Goal: Transaction & Acquisition: Register for event/course

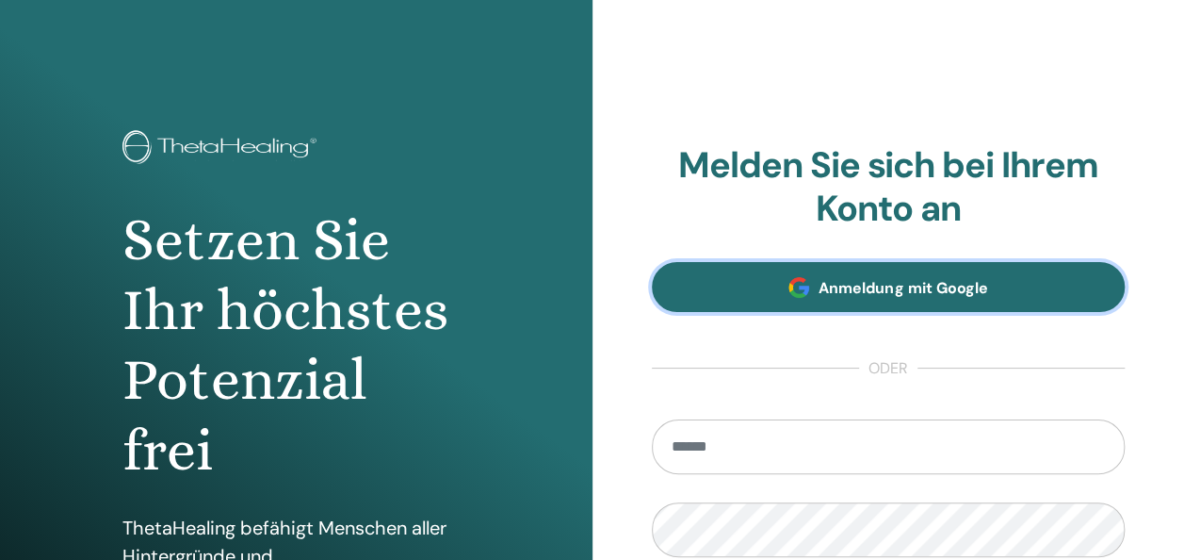
click at [850, 291] on span "Anmeldung mit Google" at bounding box center [903, 288] width 169 height 20
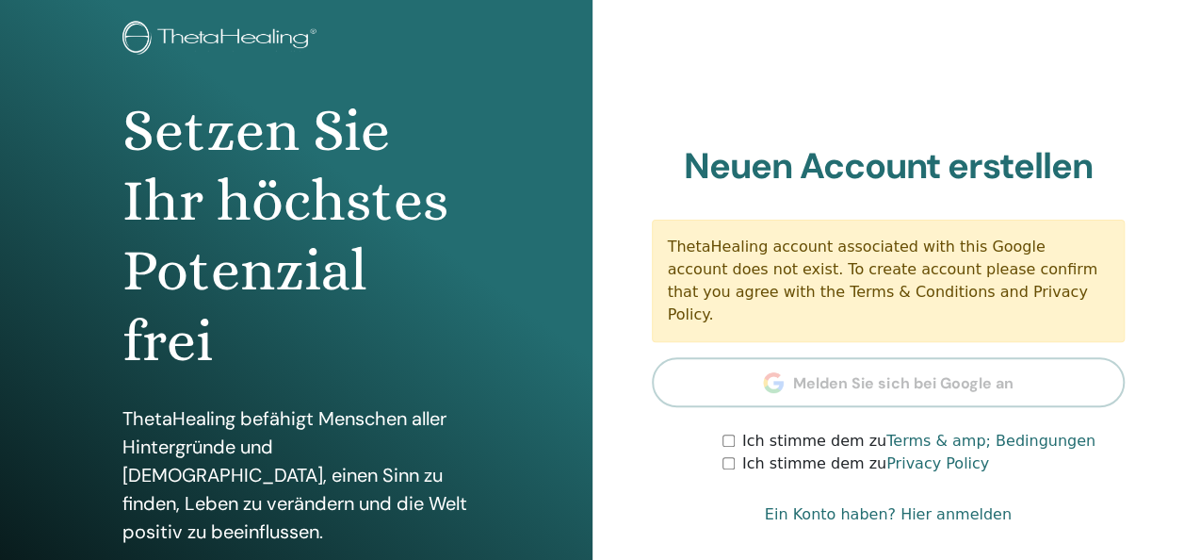
scroll to position [188, 0]
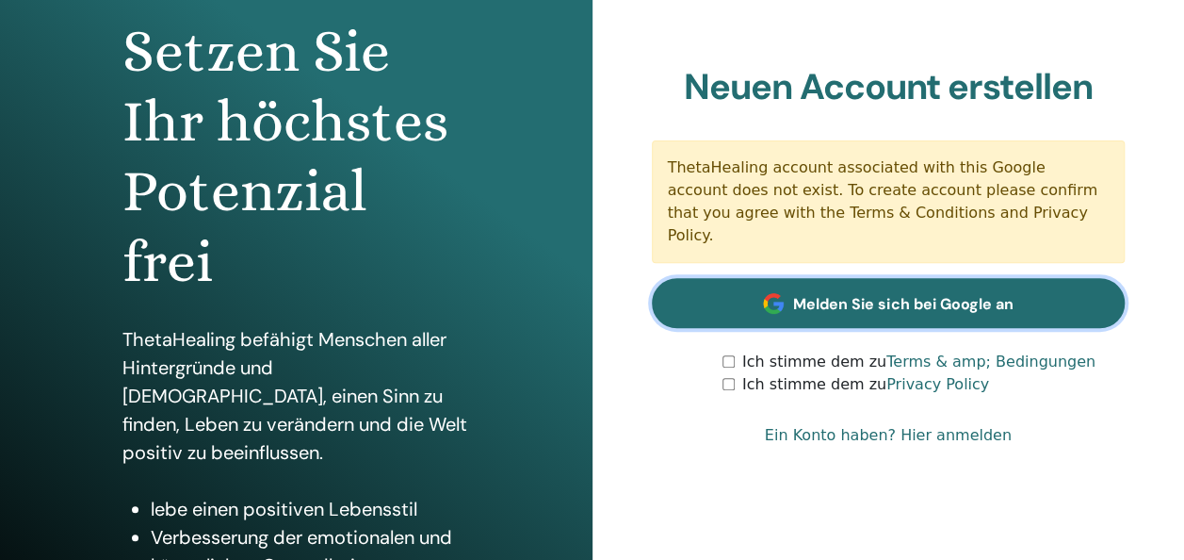
click at [865, 294] on span "Melden Sie sich bei Google an" at bounding box center [902, 304] width 219 height 20
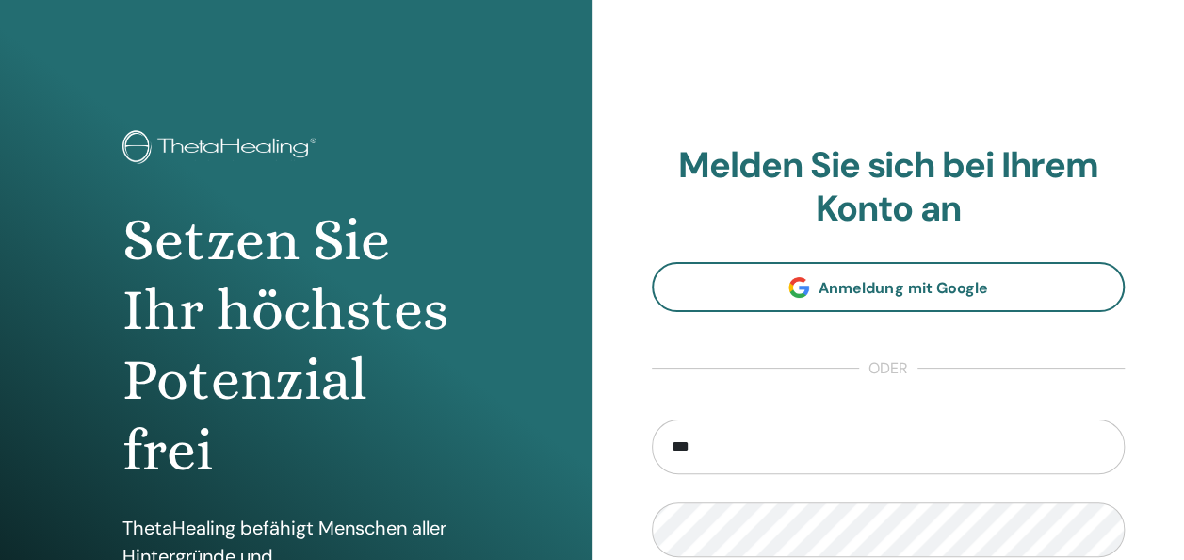
type input "**********"
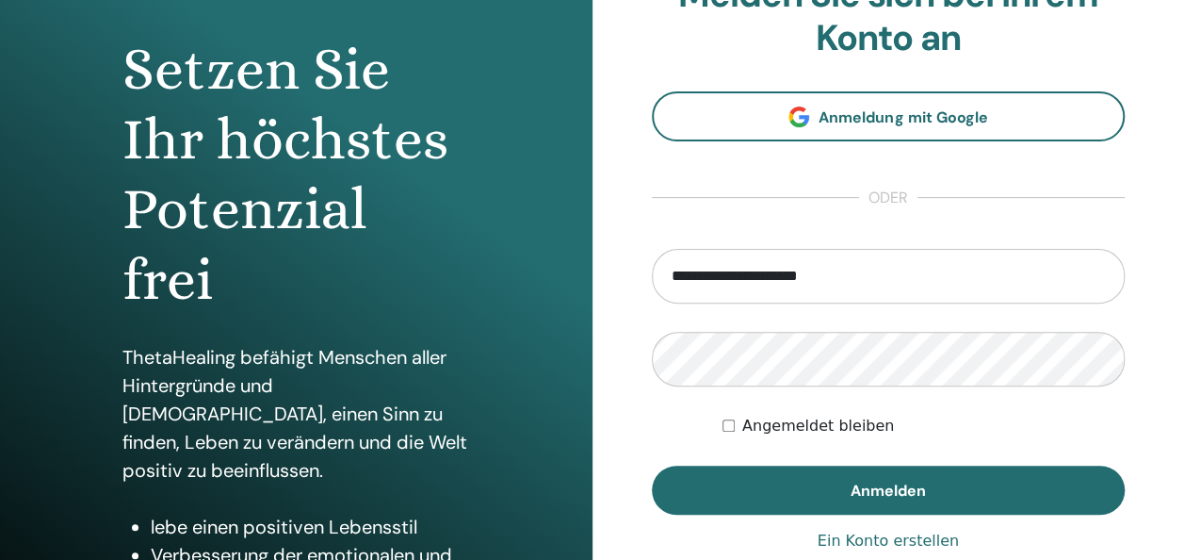
scroll to position [188, 0]
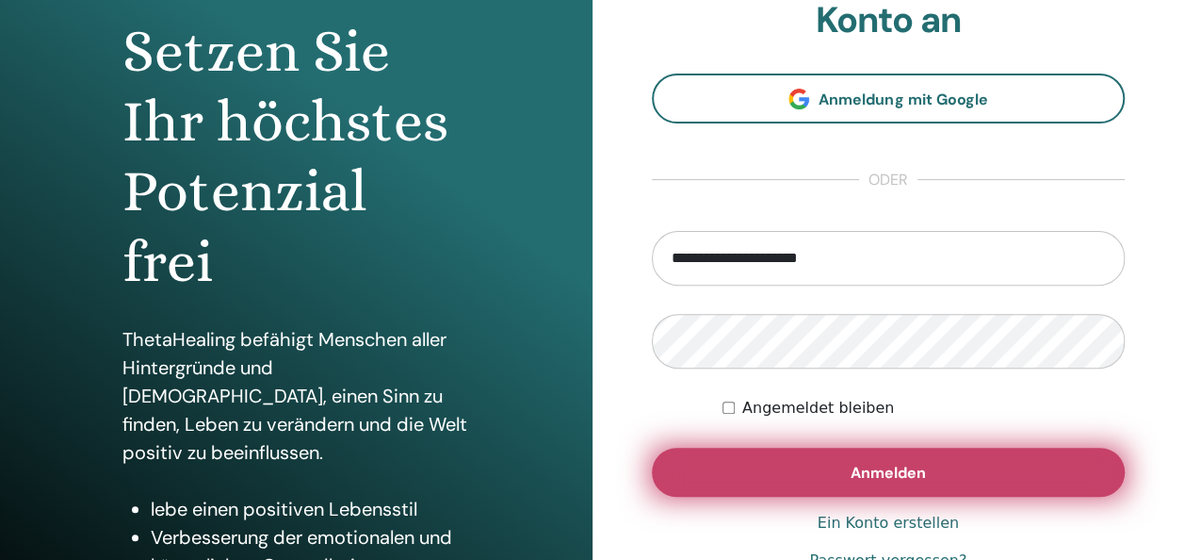
click at [801, 460] on button "Anmelden" at bounding box center [889, 471] width 474 height 49
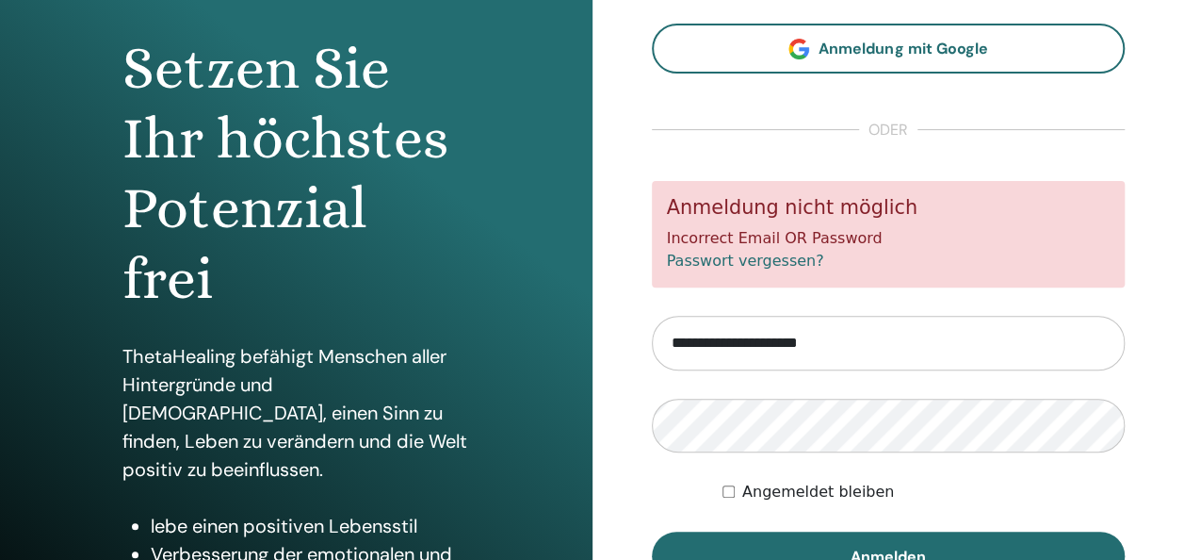
scroll to position [188, 0]
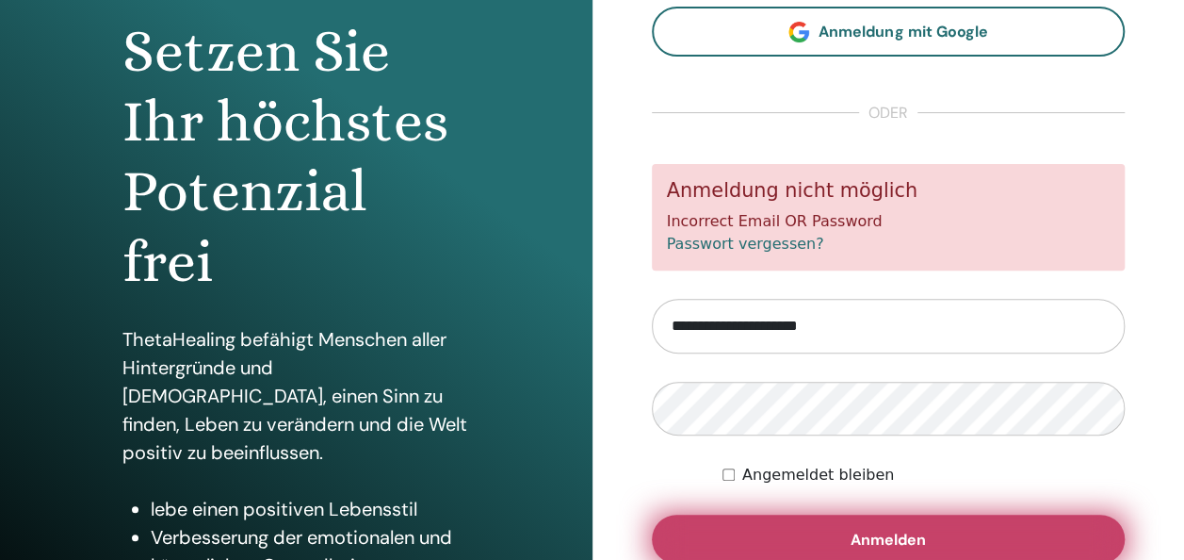
click at [976, 546] on button "Anmelden" at bounding box center [889, 538] width 474 height 49
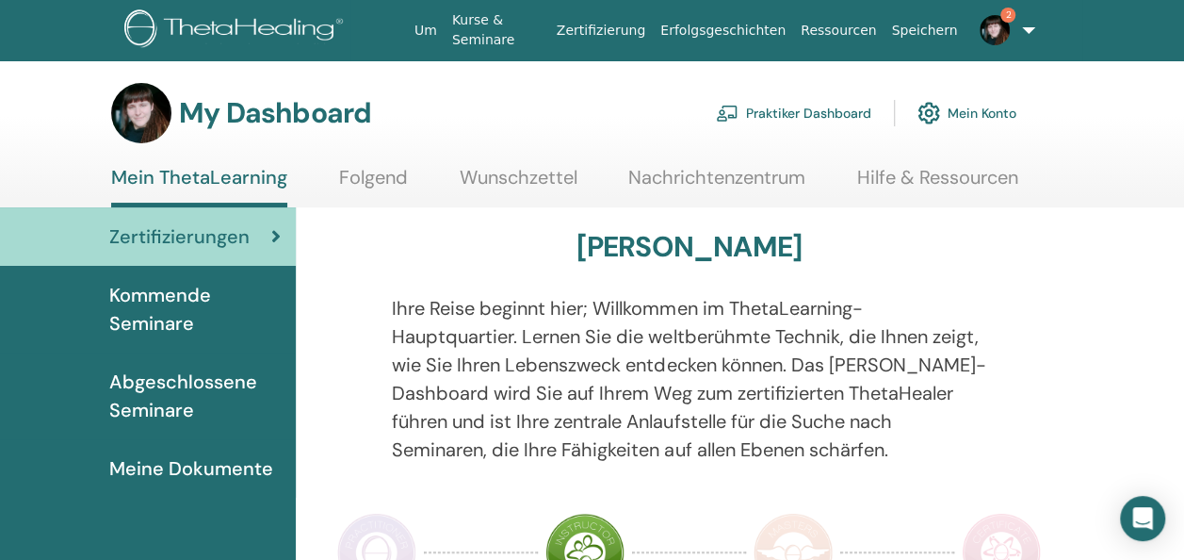
click at [221, 230] on span "Zertifizierungen" at bounding box center [179, 236] width 140 height 28
click at [234, 234] on span "Zertifizierungen" at bounding box center [179, 236] width 140 height 28
click at [173, 399] on span "Abgeschlossene Seminare" at bounding box center [194, 395] width 171 height 57
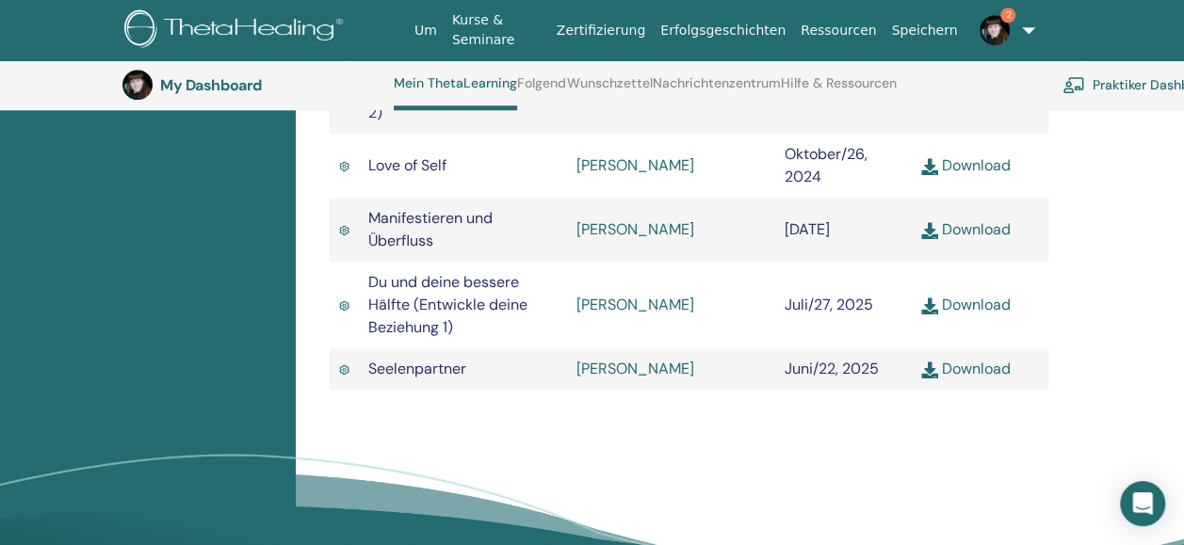
scroll to position [897, 0]
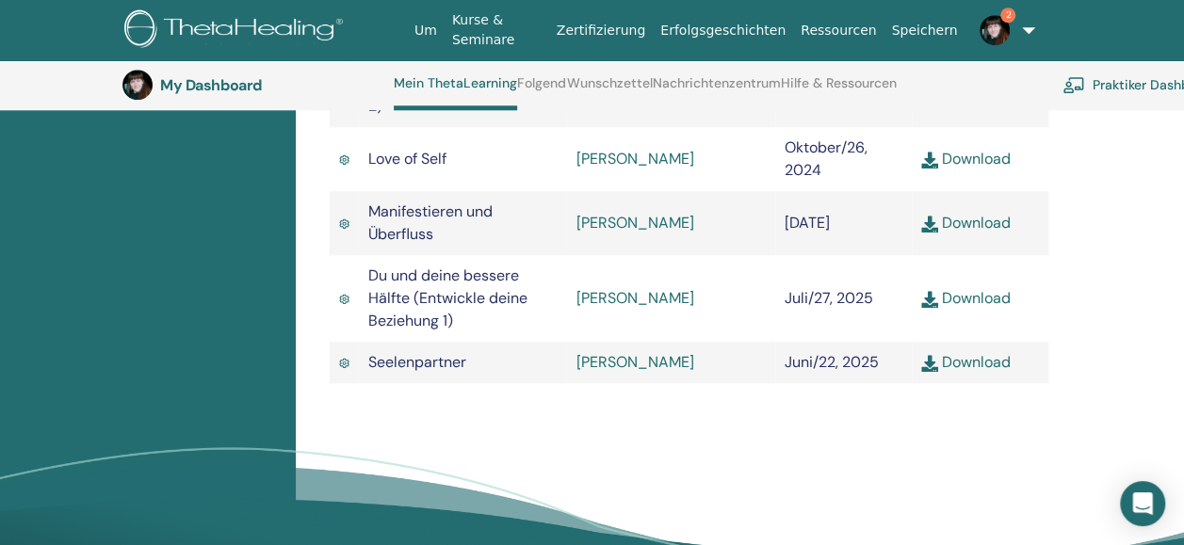
click at [975, 372] on link "Download" at bounding box center [965, 362] width 89 height 20
click at [976, 308] on link "Download" at bounding box center [965, 298] width 89 height 20
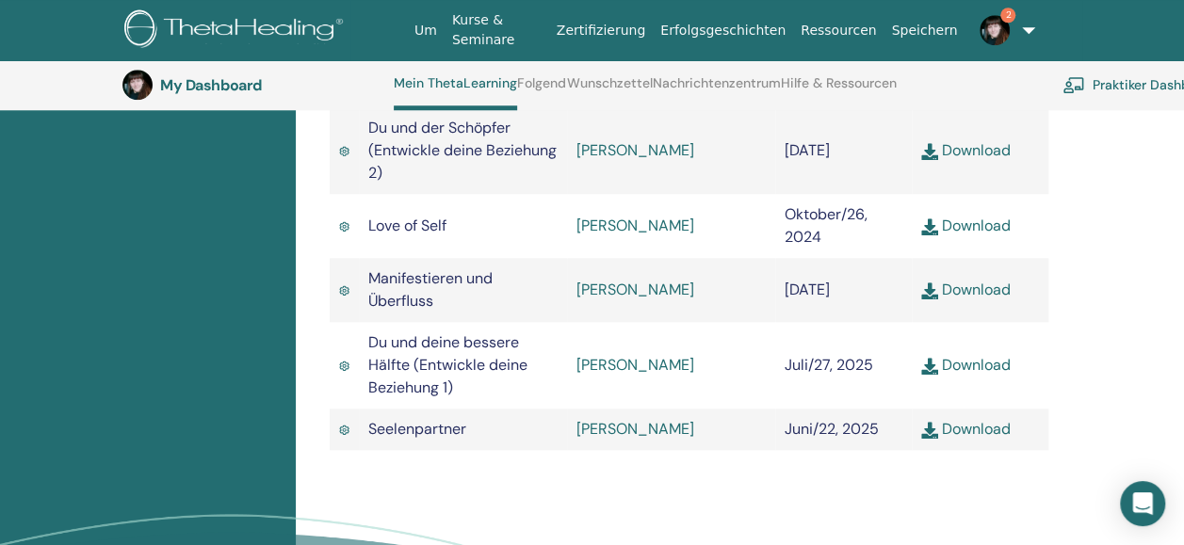
scroll to position [803, 0]
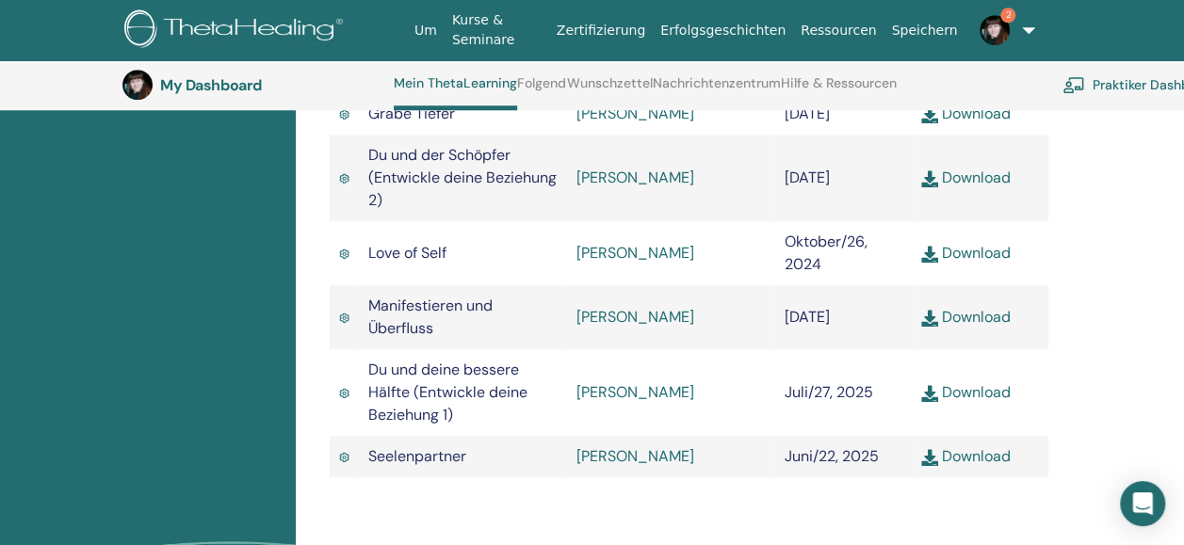
click at [978, 327] on link "Download" at bounding box center [965, 317] width 89 height 20
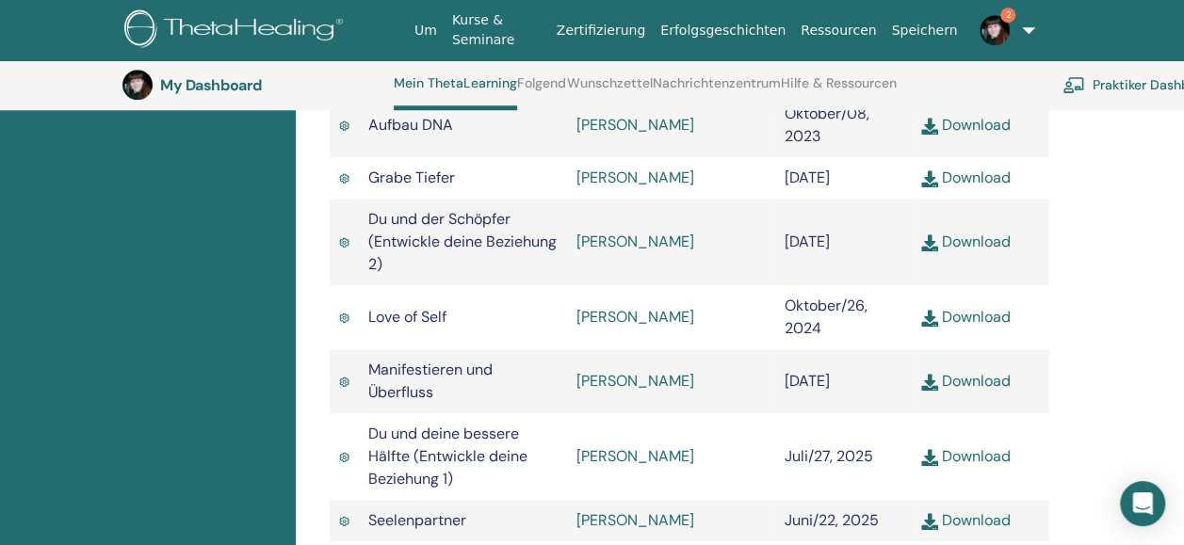
scroll to position [708, 0]
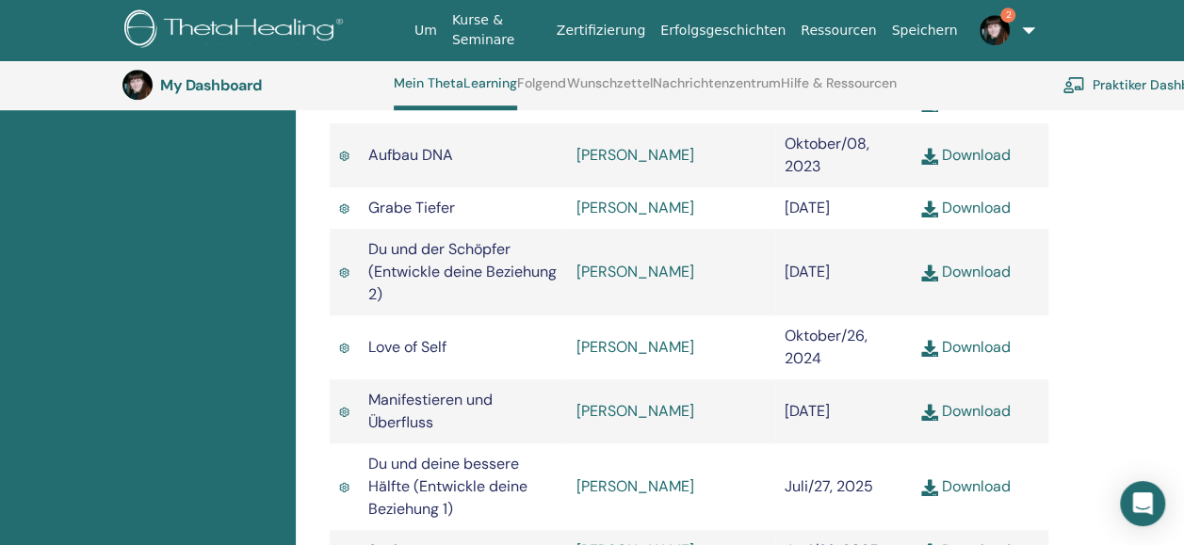
click at [970, 357] on link "Download" at bounding box center [965, 347] width 89 height 20
click at [969, 282] on link "Download" at bounding box center [965, 272] width 89 height 20
click at [1155, 401] on div "Abgeschlossene Seminare Nachfolgend finden Sie Ihre abgeschlossenen Seminare. W…" at bounding box center [740, 187] width 888 height 1276
click at [962, 218] on link "Download" at bounding box center [965, 208] width 89 height 20
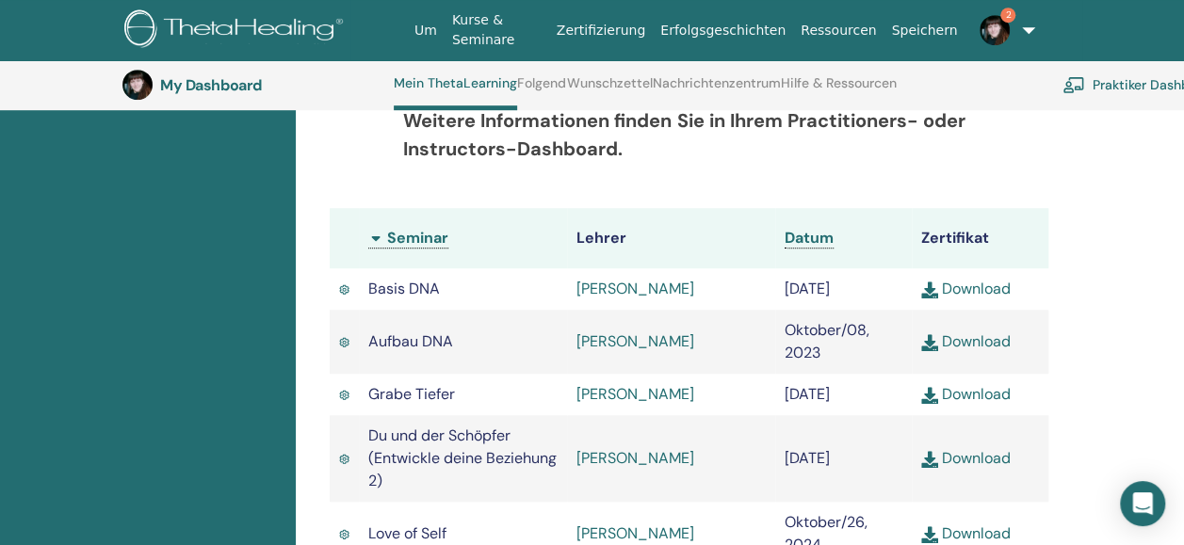
scroll to position [520, 0]
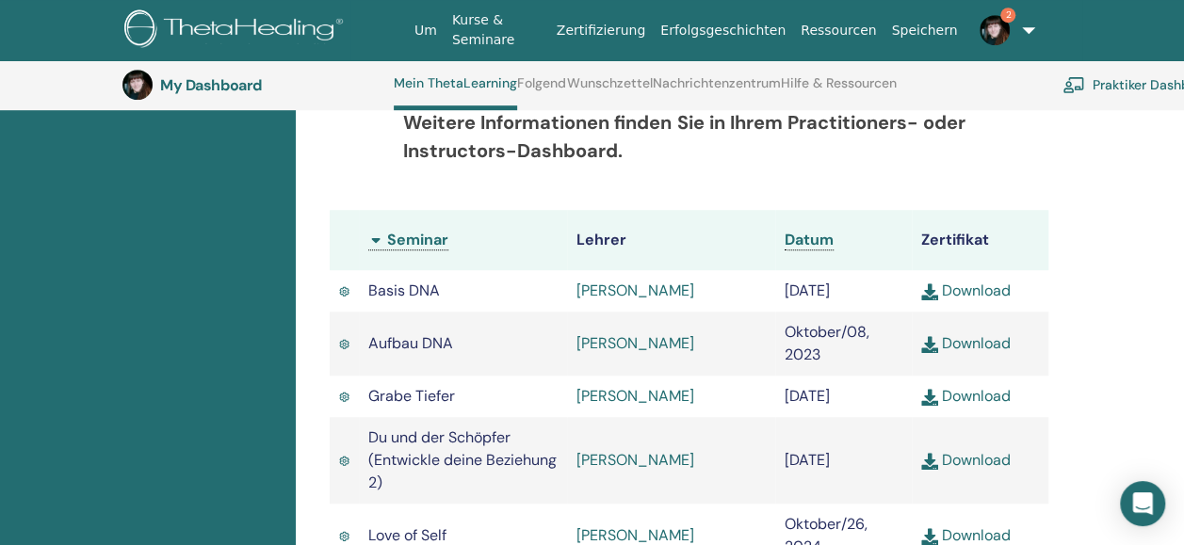
click at [1174, 391] on div "Abgeschlossene Seminare Nachfolgend finden Sie Ihre abgeschlossenen Seminare. W…" at bounding box center [740, 375] width 888 height 1276
click at [988, 353] on link "Download" at bounding box center [965, 343] width 89 height 20
click at [1123, 382] on div "Abgeschlossene Seminare Nachfolgend finden Sie Ihre abgeschlossenen Seminare. W…" at bounding box center [740, 375] width 888 height 1276
click at [958, 301] on link "Download" at bounding box center [965, 291] width 89 height 20
click at [1154, 341] on div "Abgeschlossene Seminare Nachfolgend finden Sie Ihre abgeschlossenen Seminare. W…" at bounding box center [740, 375] width 888 height 1276
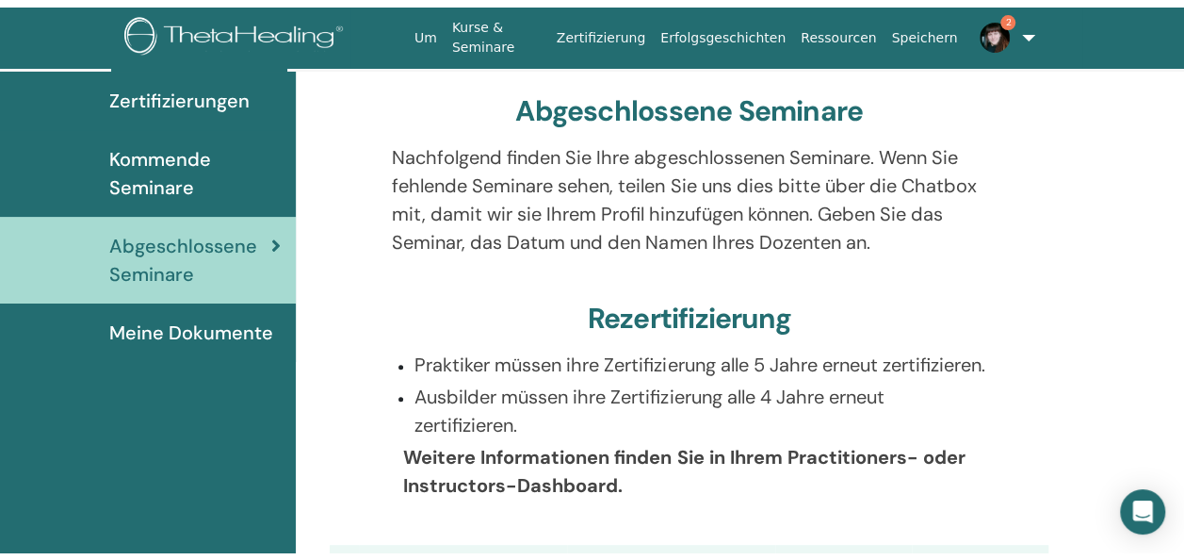
scroll to position [0, 0]
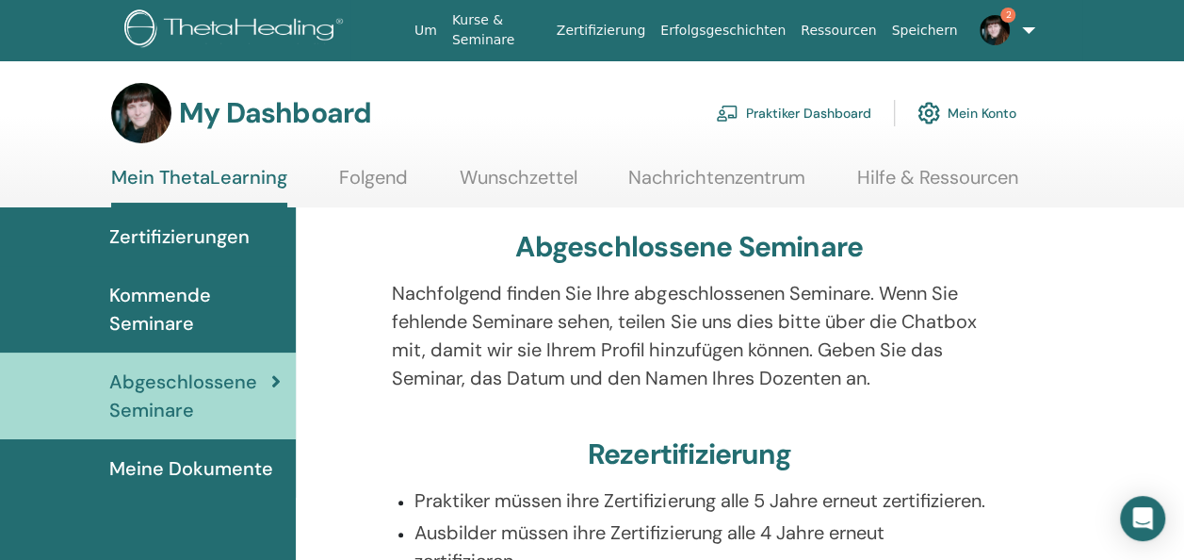
click at [173, 320] on span "Kommende Seminare" at bounding box center [194, 309] width 171 height 57
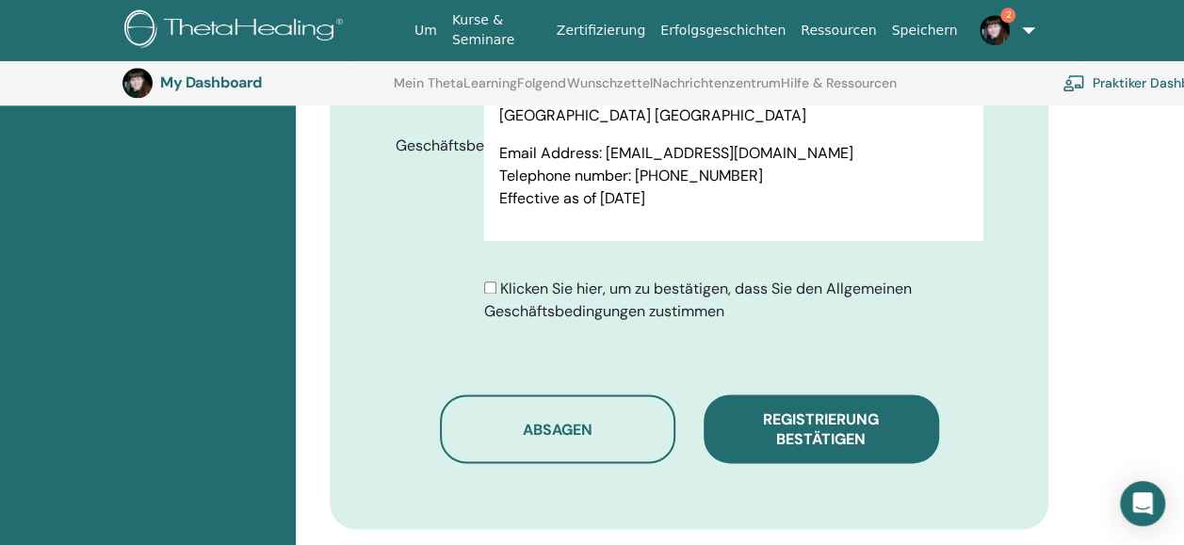
scroll to position [1079, 0]
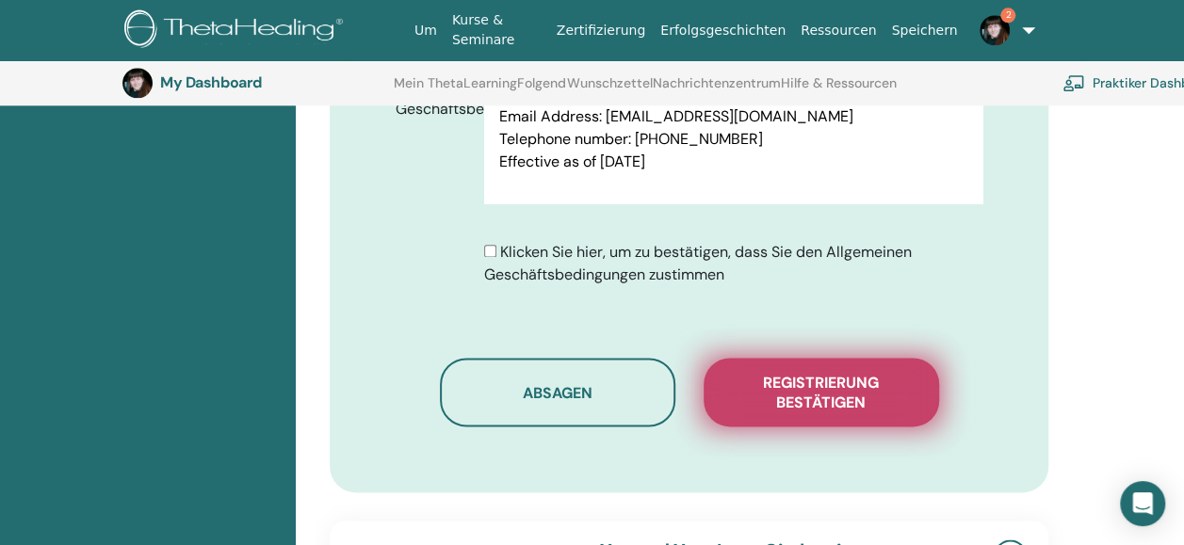
click at [788, 373] on span "Registrierung bestätigen" at bounding box center [821, 393] width 188 height 40
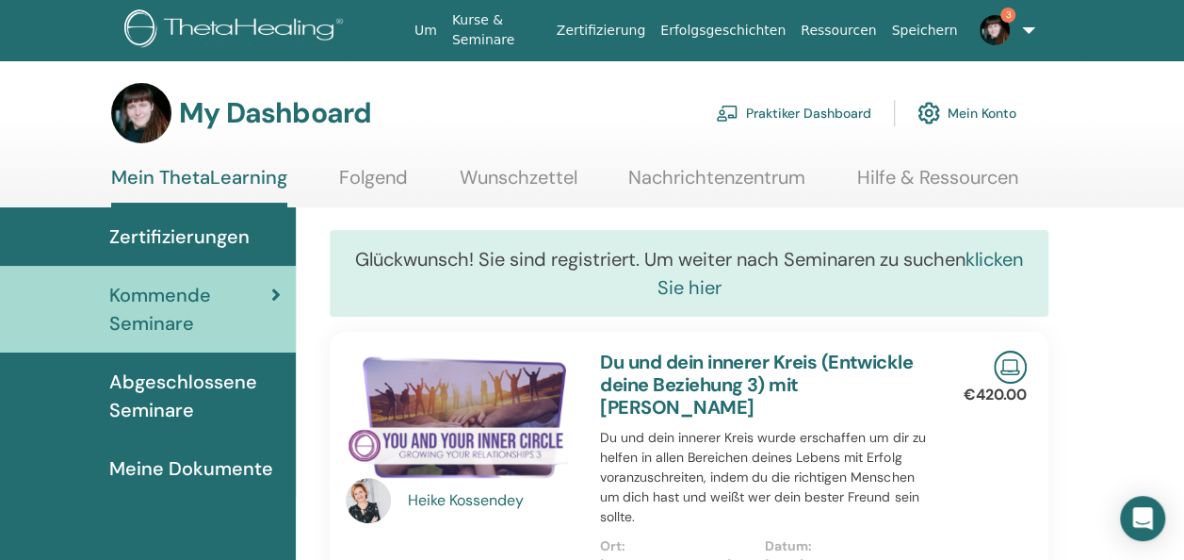
click at [1001, 257] on link "klicken Sie hier" at bounding box center [841, 273] width 366 height 53
